Goal: Navigation & Orientation: Understand site structure

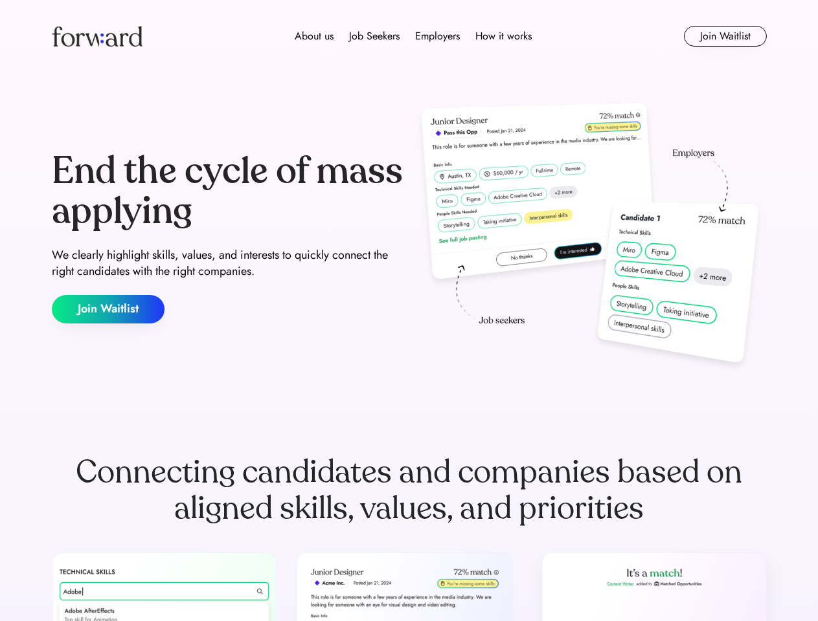
click at [408, 311] on div "End the cycle of mass applying We clearly highlight skills, values, and interes…" at bounding box center [409, 237] width 715 height 278
click at [409, 36] on div "About us Job Seekers Employers How it works" at bounding box center [413, 36] width 510 height 16
click at [97, 36] on img at bounding box center [97, 36] width 91 height 21
click at [413, 36] on div "About us Job Seekers Employers How it works" at bounding box center [413, 36] width 510 height 16
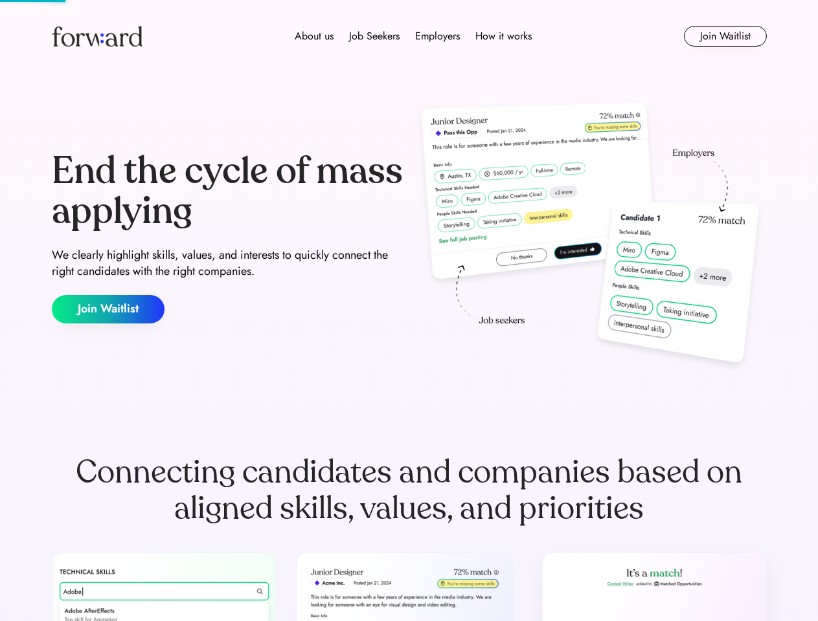
click at [314, 36] on div "About us" at bounding box center [314, 36] width 39 height 16
click at [374, 36] on div "Job Seekers" at bounding box center [374, 36] width 50 height 16
click at [437, 36] on div "Employers" at bounding box center [437, 36] width 45 height 16
click at [502, 36] on div "How it works" at bounding box center [503, 36] width 56 height 16
click at [724, 36] on button "Join Waitlist" at bounding box center [725, 36] width 83 height 21
